Goal: Check status

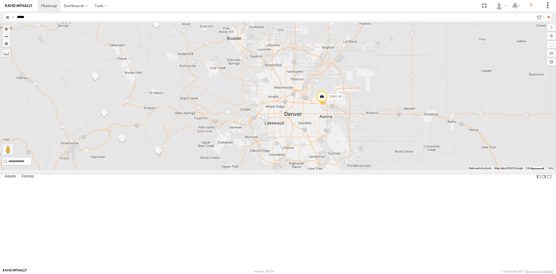
drag, startPoint x: 432, startPoint y: 166, endPoint x: 327, endPoint y: 160, distance: 105.5
click at [334, 160] on div "23461 4G" at bounding box center [278, 96] width 556 height 147
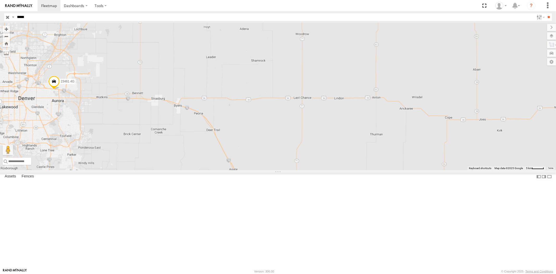
drag, startPoint x: 413, startPoint y: 162, endPoint x: 358, endPoint y: 158, distance: 54.9
click at [360, 158] on div "23461 4G" at bounding box center [278, 96] width 556 height 147
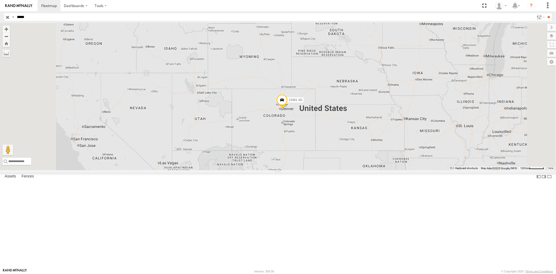
drag, startPoint x: 413, startPoint y: 163, endPoint x: 337, endPoint y: 160, distance: 75.7
click at [359, 160] on div "23461 4G" at bounding box center [278, 96] width 556 height 147
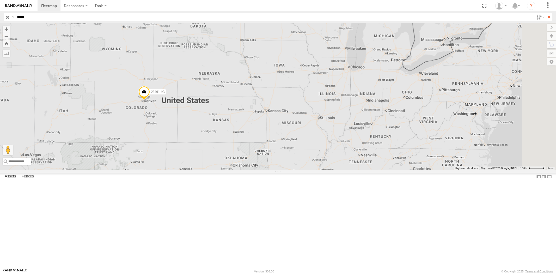
drag, startPoint x: 407, startPoint y: 162, endPoint x: 373, endPoint y: 160, distance: 34.2
click at [380, 160] on div "23461 4G" at bounding box center [278, 96] width 556 height 147
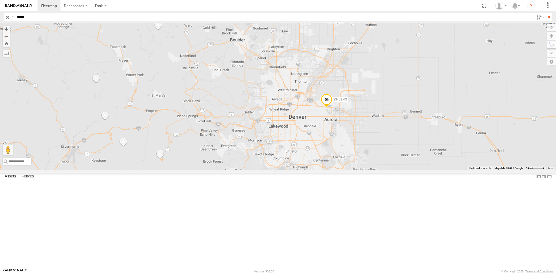
drag, startPoint x: 420, startPoint y: 163, endPoint x: 335, endPoint y: 162, distance: 85.0
click at [340, 161] on div "23461 4G" at bounding box center [278, 96] width 556 height 147
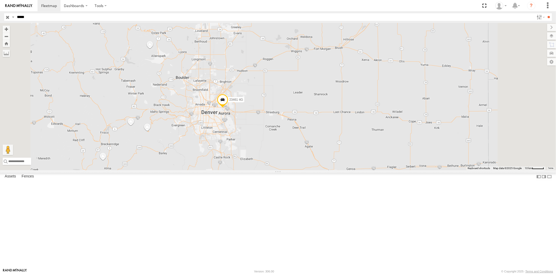
drag, startPoint x: 421, startPoint y: 170, endPoint x: 339, endPoint y: 171, distance: 82.1
click at [342, 170] on div "23461 4G" at bounding box center [278, 96] width 556 height 147
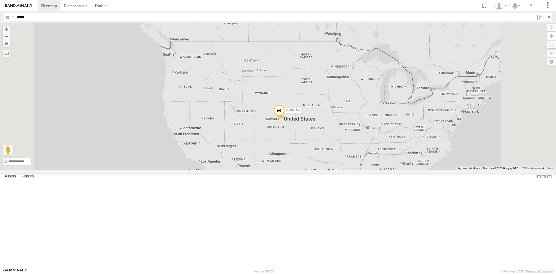
drag, startPoint x: 378, startPoint y: 169, endPoint x: 355, endPoint y: 169, distance: 22.4
click at [359, 169] on div "23461 4G" at bounding box center [278, 96] width 556 height 147
